Goal: Complete application form: Complete application form

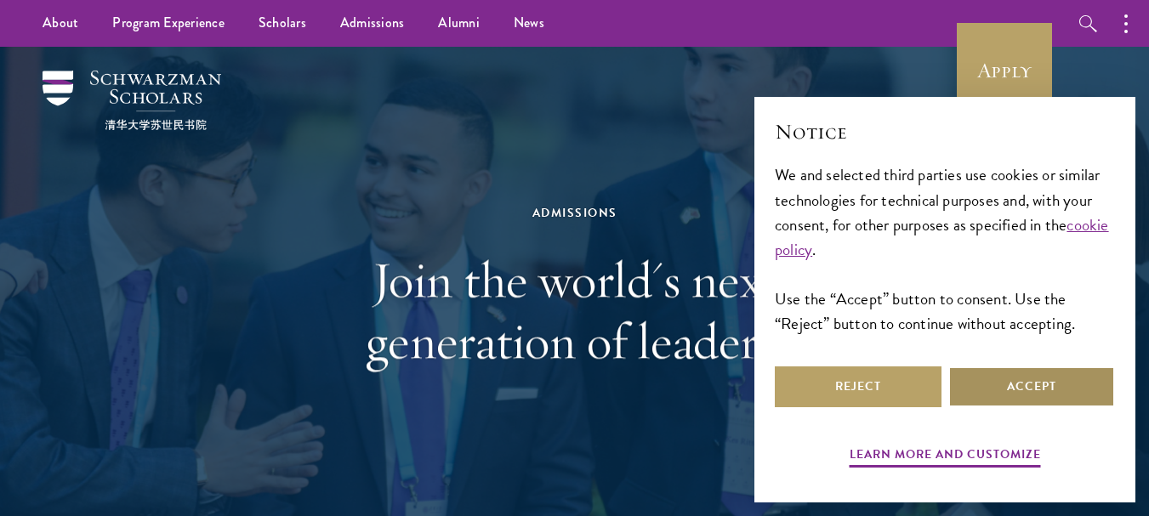
click at [1070, 375] on button "Accept" at bounding box center [1031, 386] width 167 height 41
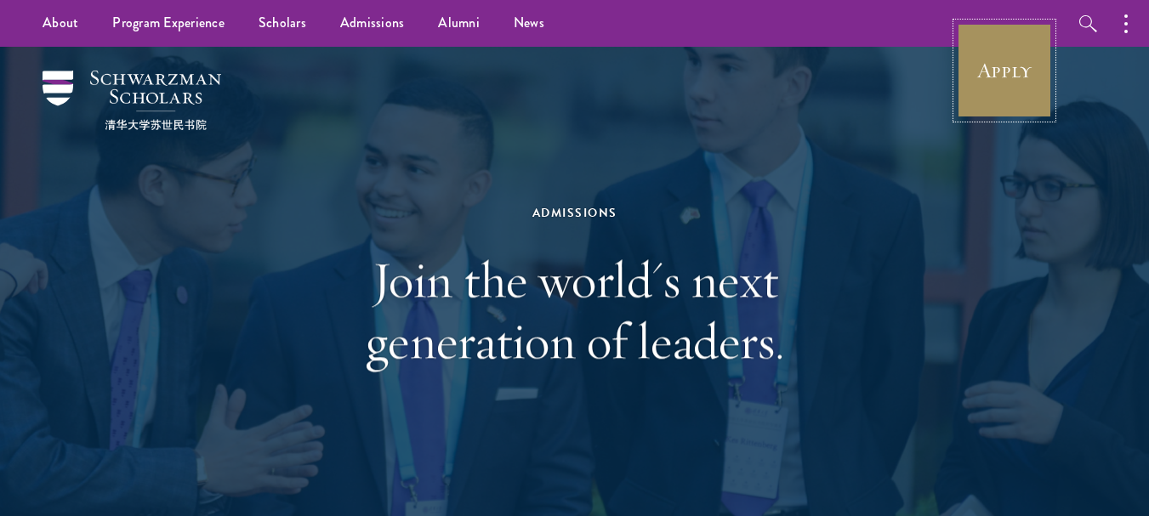
click at [1018, 37] on link "Apply" at bounding box center [1004, 70] width 95 height 95
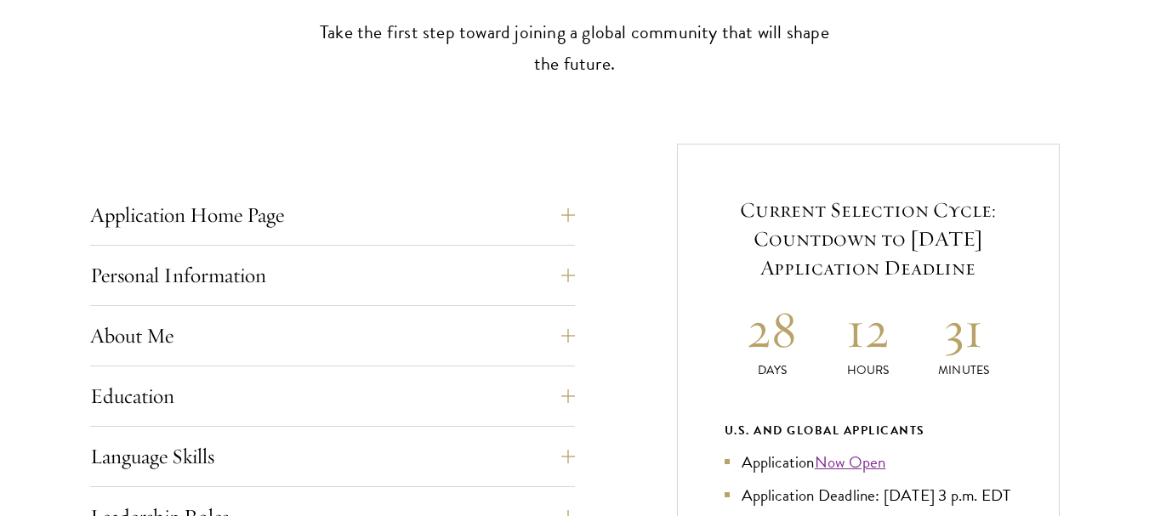
scroll to position [578, 0]
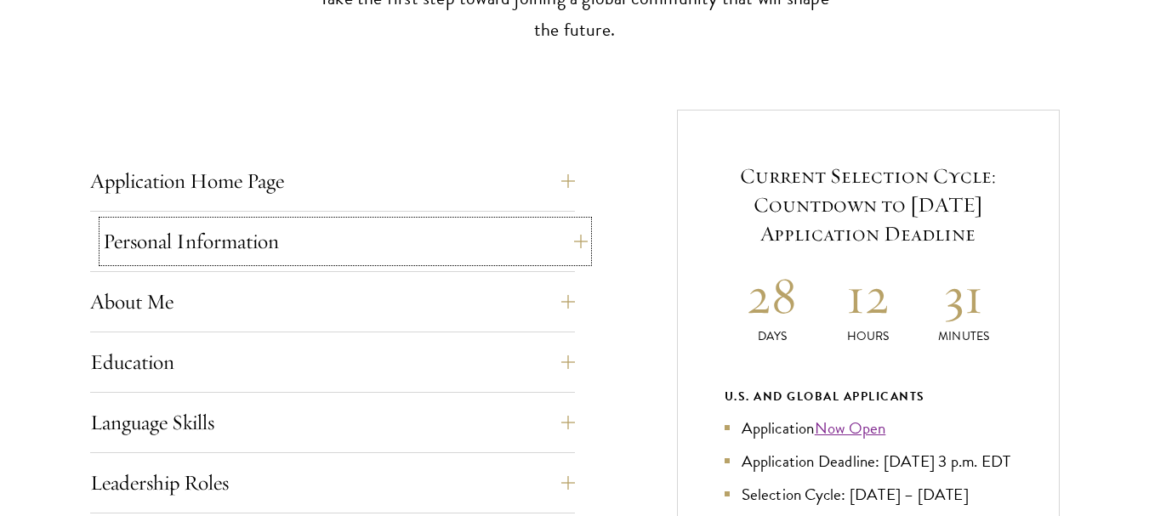
click at [395, 246] on button "Personal Information" at bounding box center [345, 241] width 485 height 41
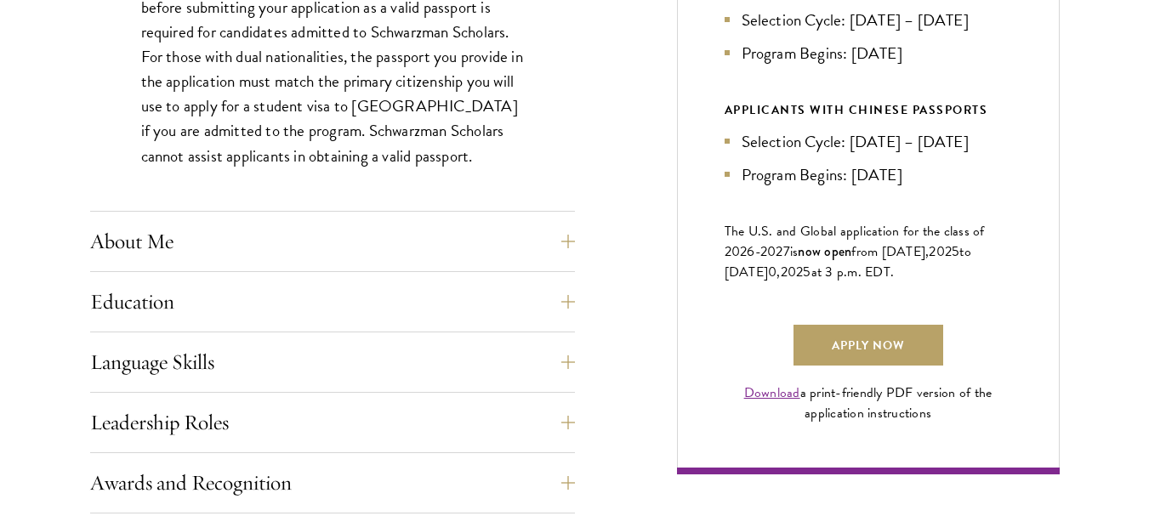
scroll to position [1054, 0]
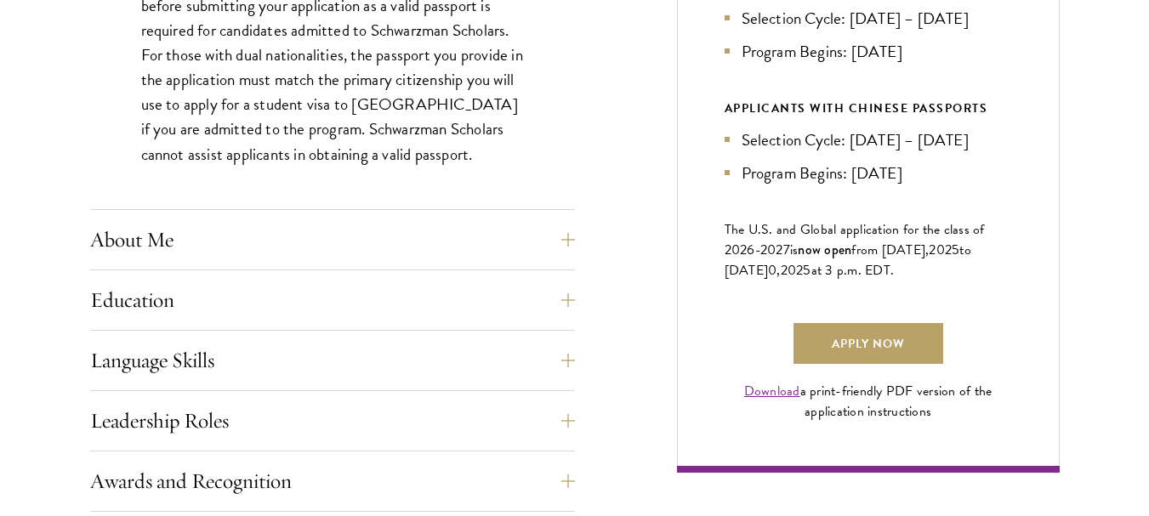
click at [624, 222] on div "Application Home Page The online application form must be completed in English.…" at bounding box center [574, 345] width 969 height 1422
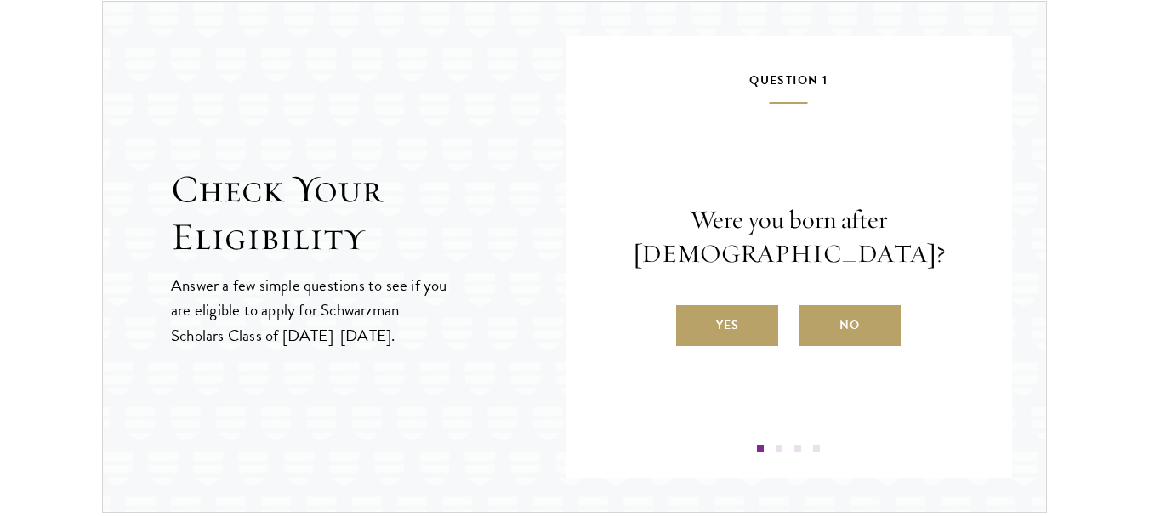
scroll to position [2245, 0]
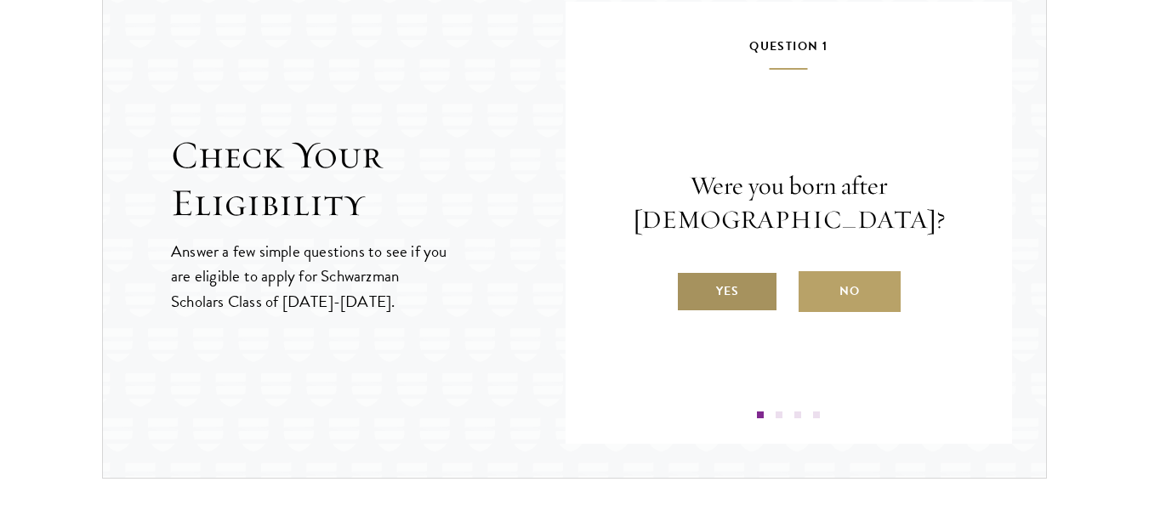
click at [722, 289] on label "Yes" at bounding box center [727, 291] width 102 height 41
click at [691, 288] on input "Yes" at bounding box center [683, 280] width 15 height 15
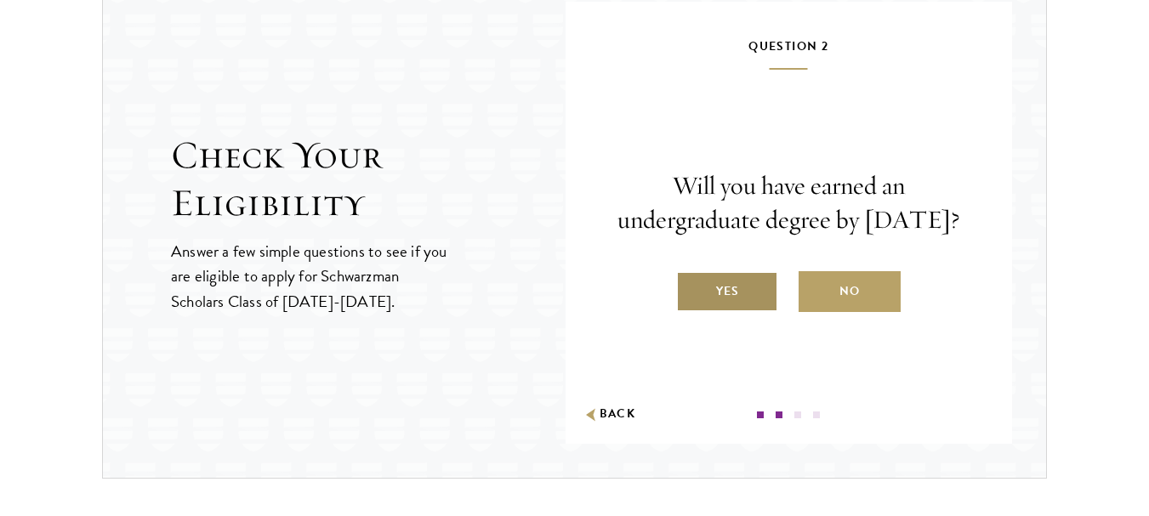
click at [716, 304] on label "Yes" at bounding box center [727, 291] width 102 height 41
click at [691, 288] on input "Yes" at bounding box center [683, 280] width 15 height 15
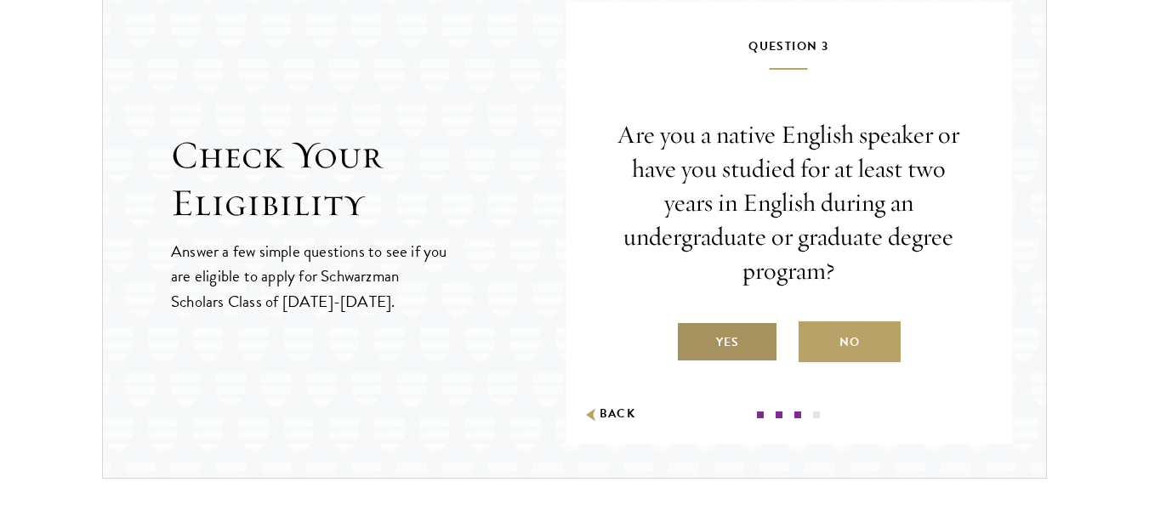
click at [711, 349] on label "Yes" at bounding box center [727, 341] width 102 height 41
click at [691, 339] on input "Yes" at bounding box center [683, 331] width 15 height 15
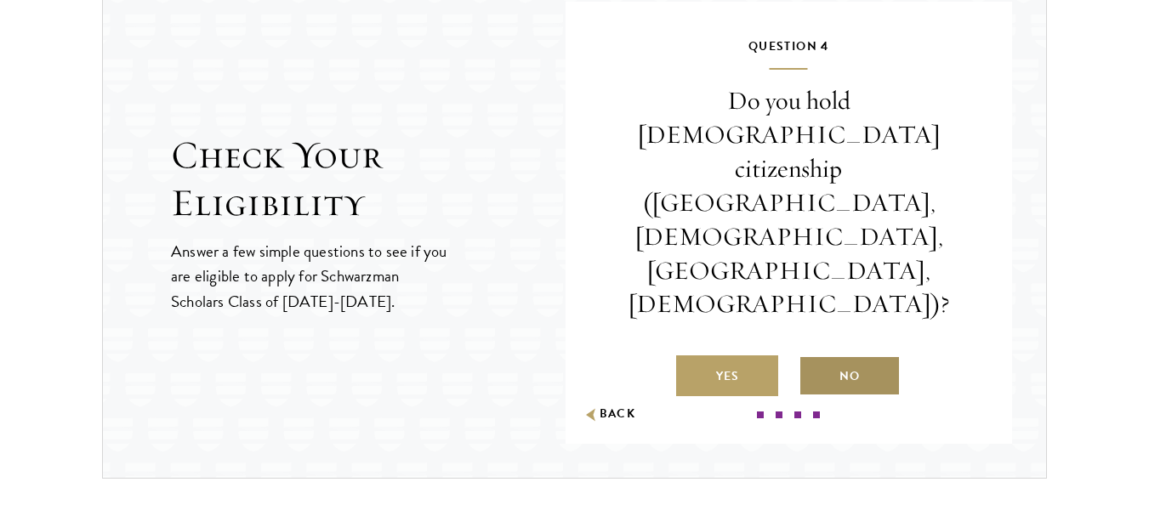
click at [826, 355] on label "No" at bounding box center [849, 375] width 102 height 41
click at [814, 358] on input "No" at bounding box center [805, 365] width 15 height 15
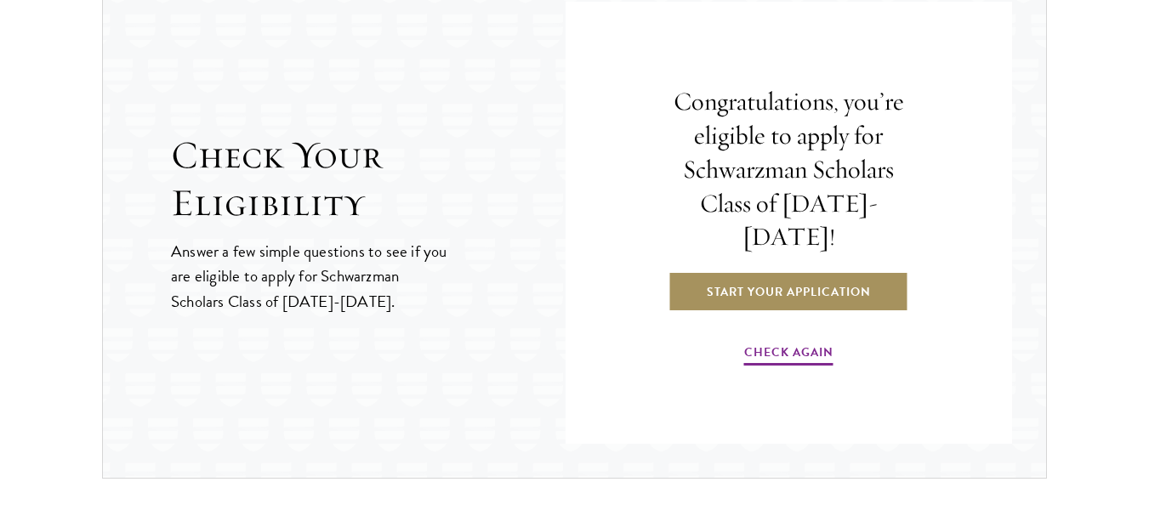
click at [817, 290] on link "Start Your Application" at bounding box center [788, 291] width 241 height 41
